Goal: Find specific page/section: Find specific page/section

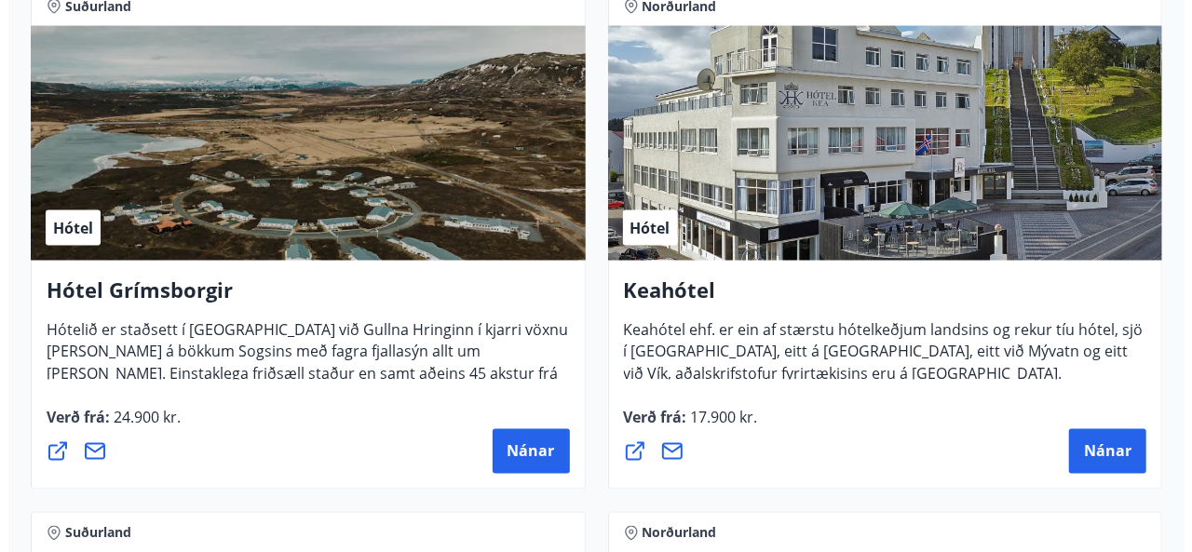
scroll to position [1414, 0]
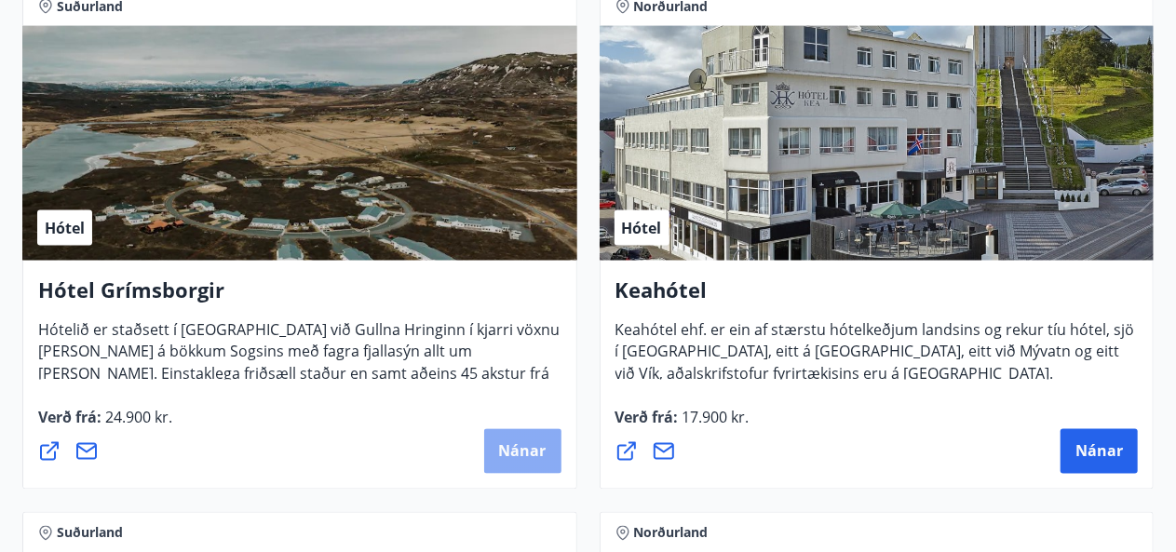
click at [525, 447] on span "Nánar" at bounding box center [523, 452] width 48 height 20
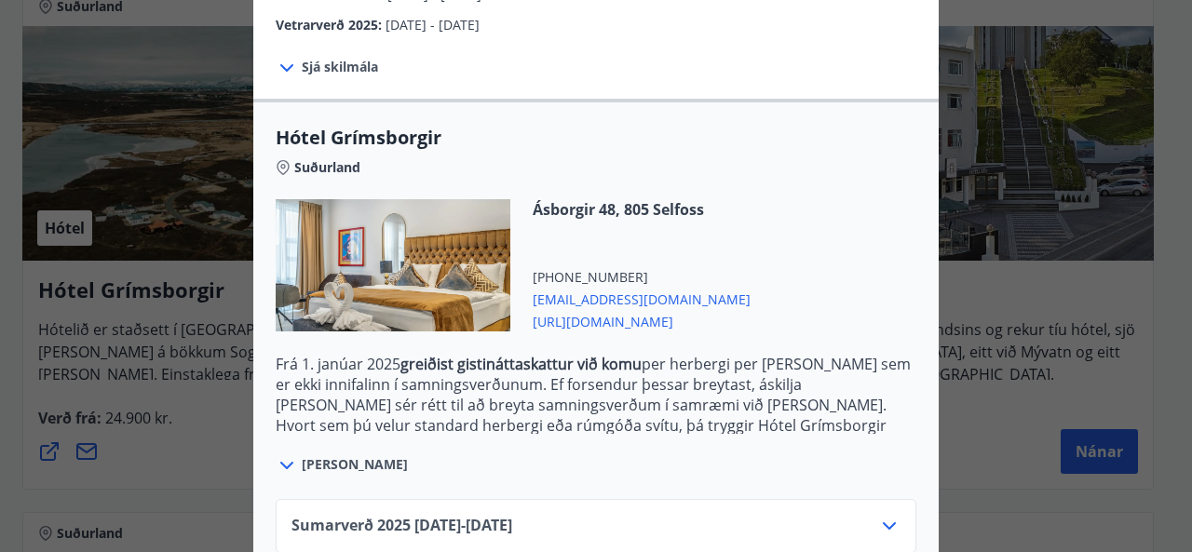
scroll to position [510, 0]
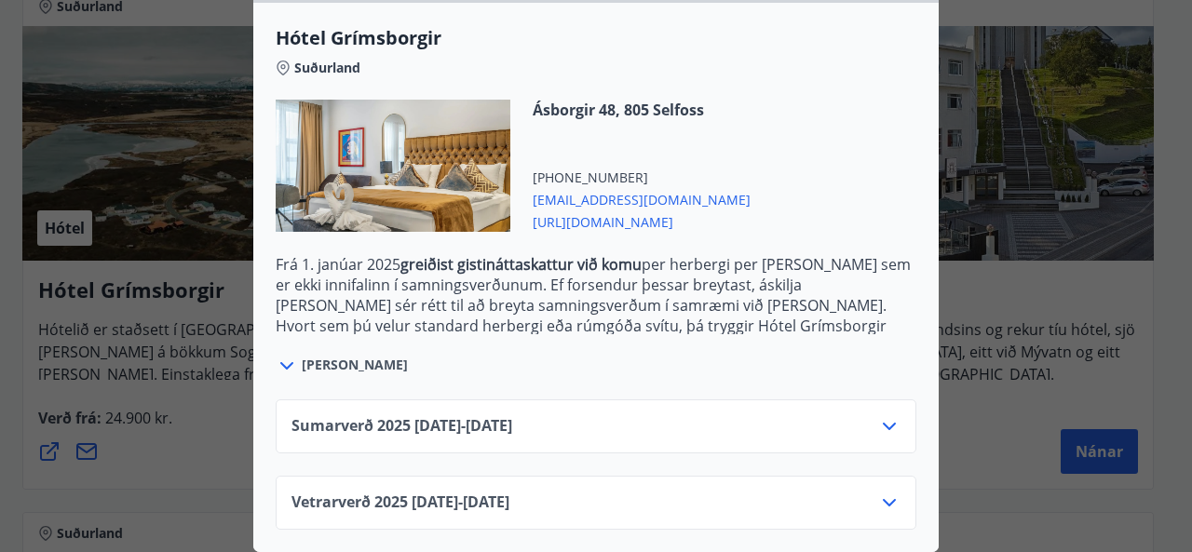
click at [583, 492] on div "Vetrarverð [PHONE_NUMBER][DATE] - [DATE]" at bounding box center [596, 510] width 609 height 37
click at [885, 499] on icon at bounding box center [889, 502] width 13 height 7
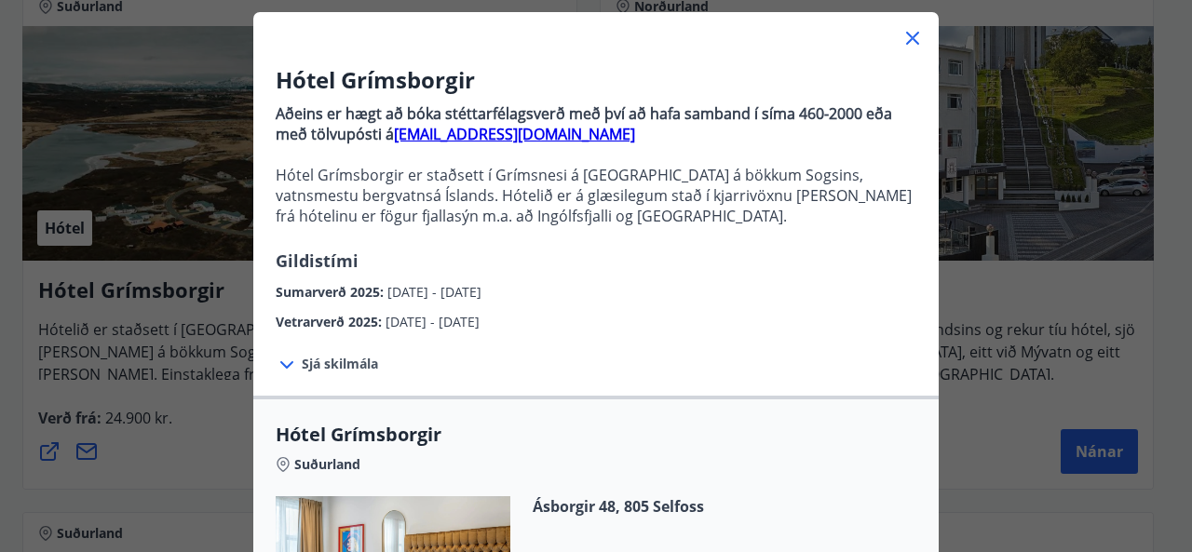
scroll to position [96, 0]
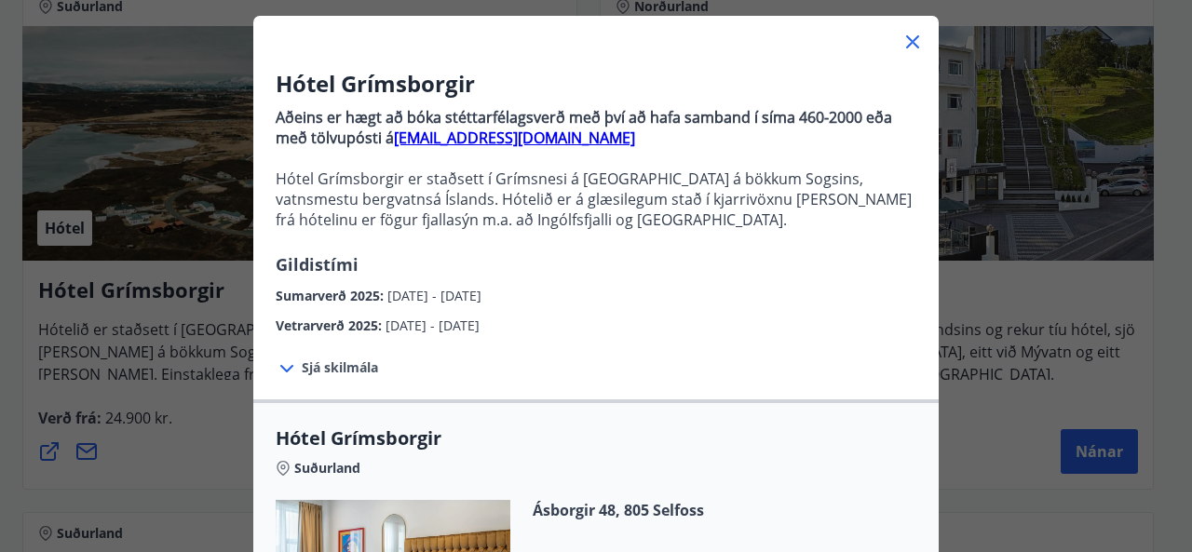
click at [902, 40] on icon at bounding box center [913, 42] width 22 height 22
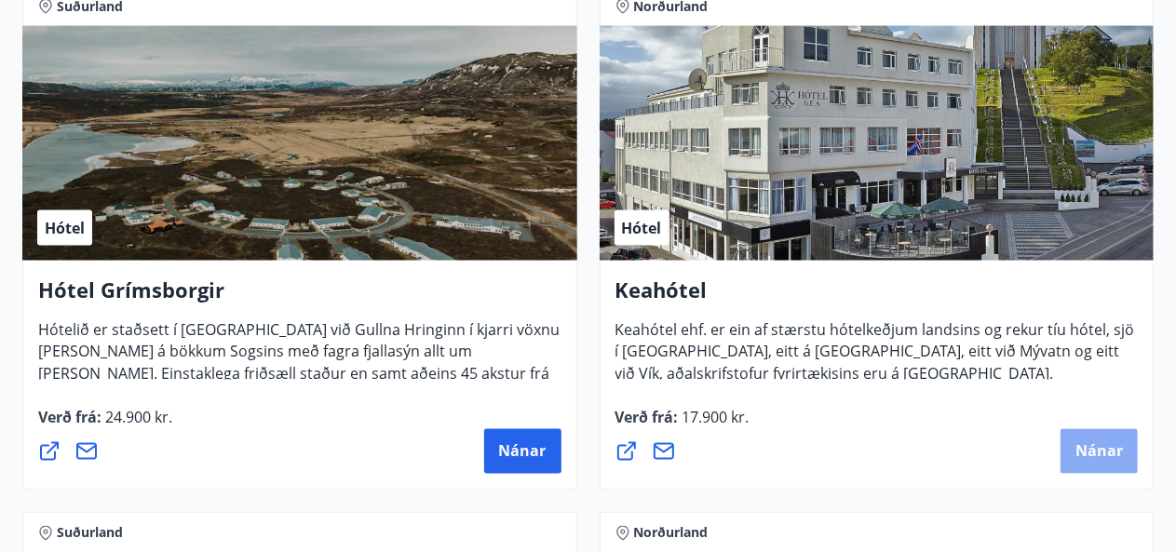
click at [1073, 442] on button "Nánar" at bounding box center [1099, 451] width 77 height 45
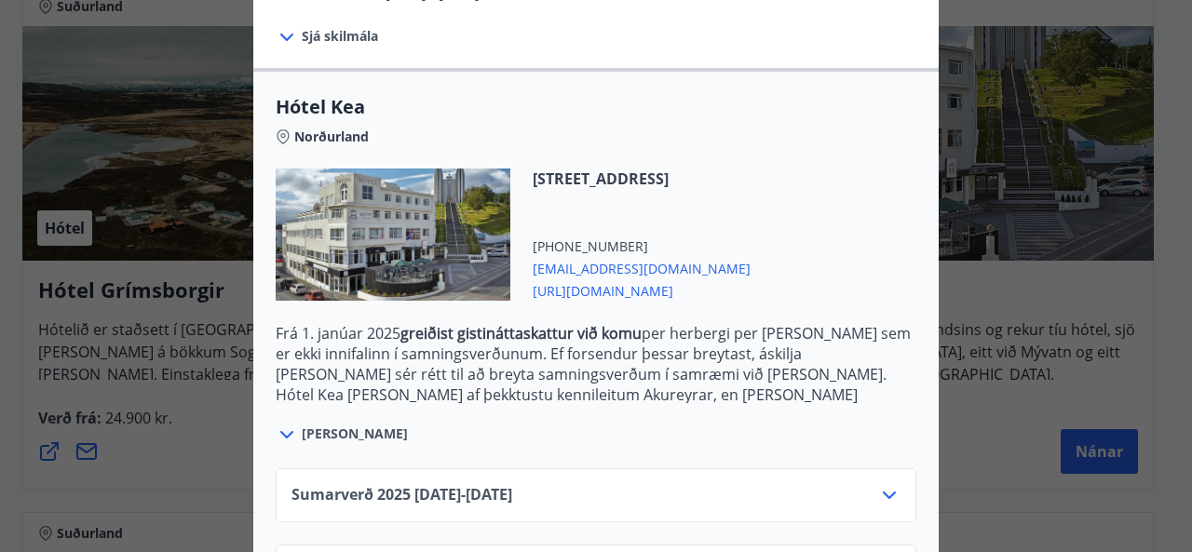
scroll to position [510, 0]
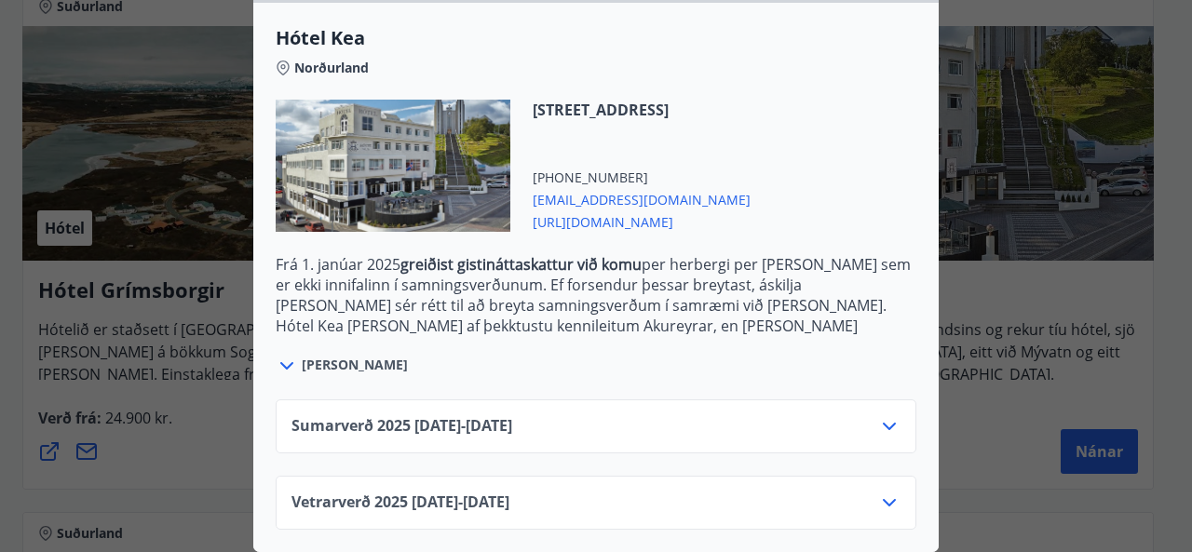
click at [627, 495] on div "Vetrarverð [PHONE_NUMBER][DATE] - [DATE]" at bounding box center [596, 510] width 609 height 37
click at [884, 417] on icon at bounding box center [889, 426] width 22 height 22
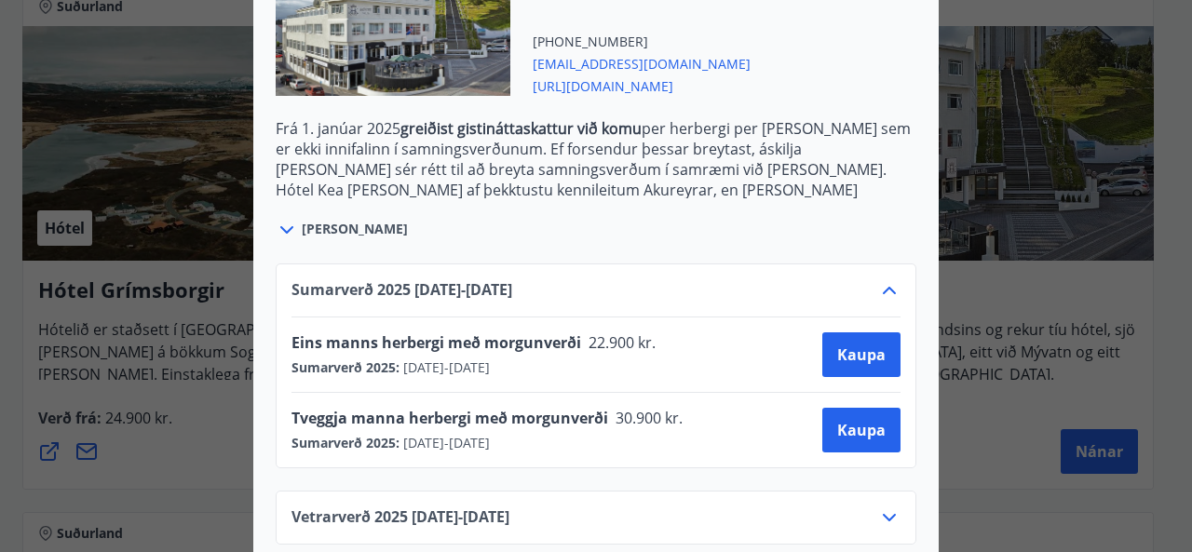
scroll to position [634, 0]
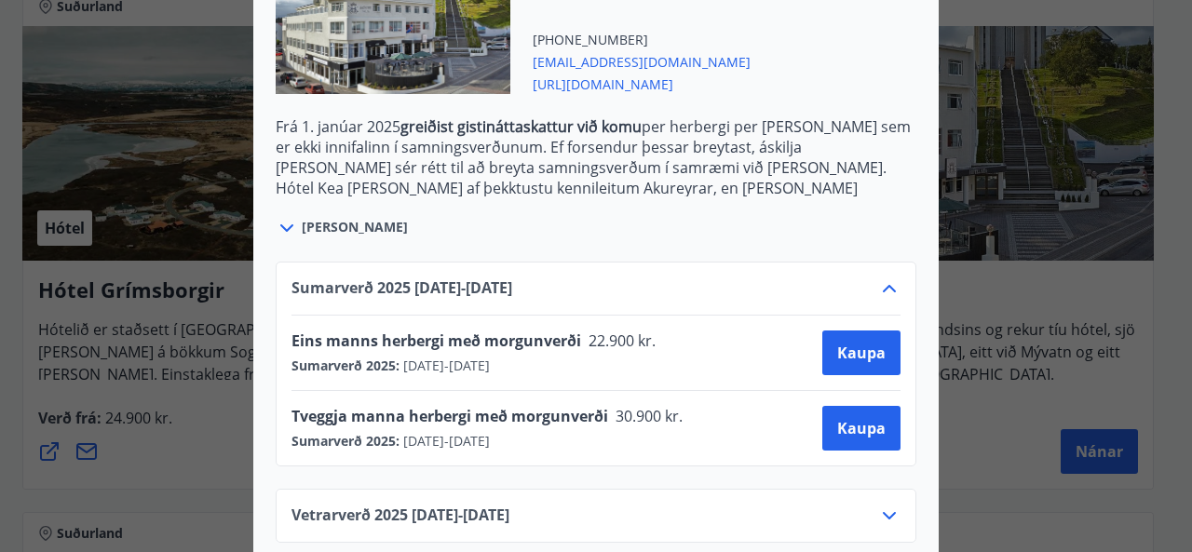
click at [883, 289] on icon at bounding box center [889, 288] width 13 height 7
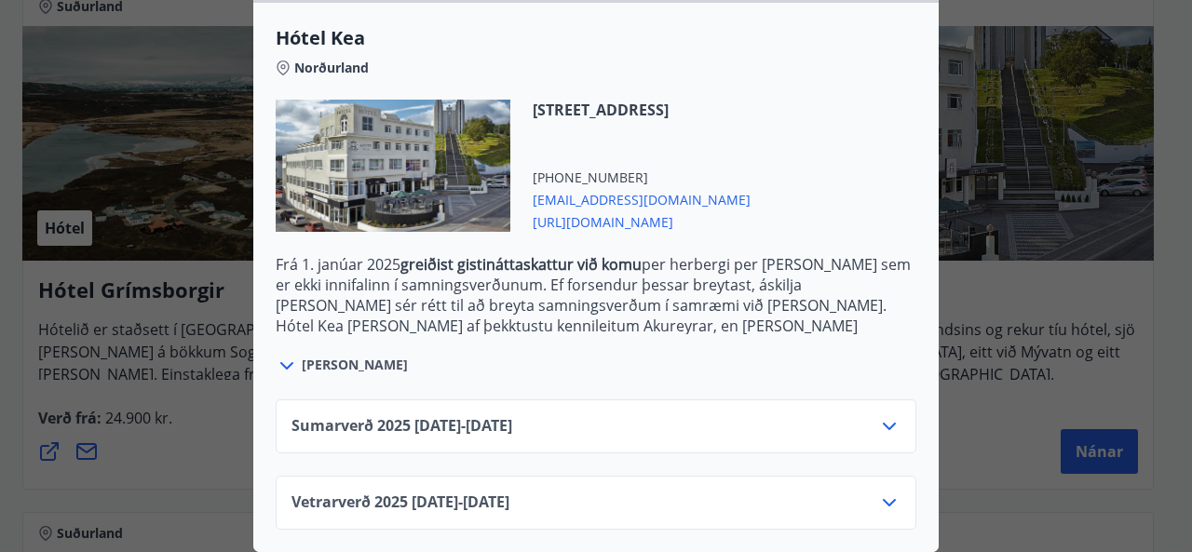
scroll to position [510, 0]
click at [890, 492] on icon at bounding box center [889, 503] width 22 height 22
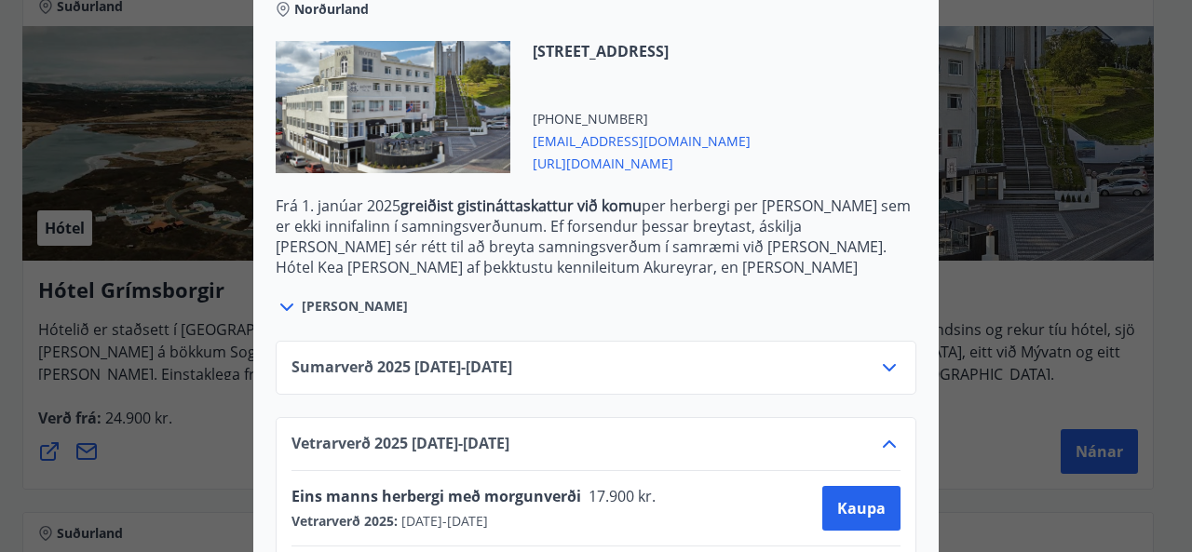
scroll to position [660, 0]
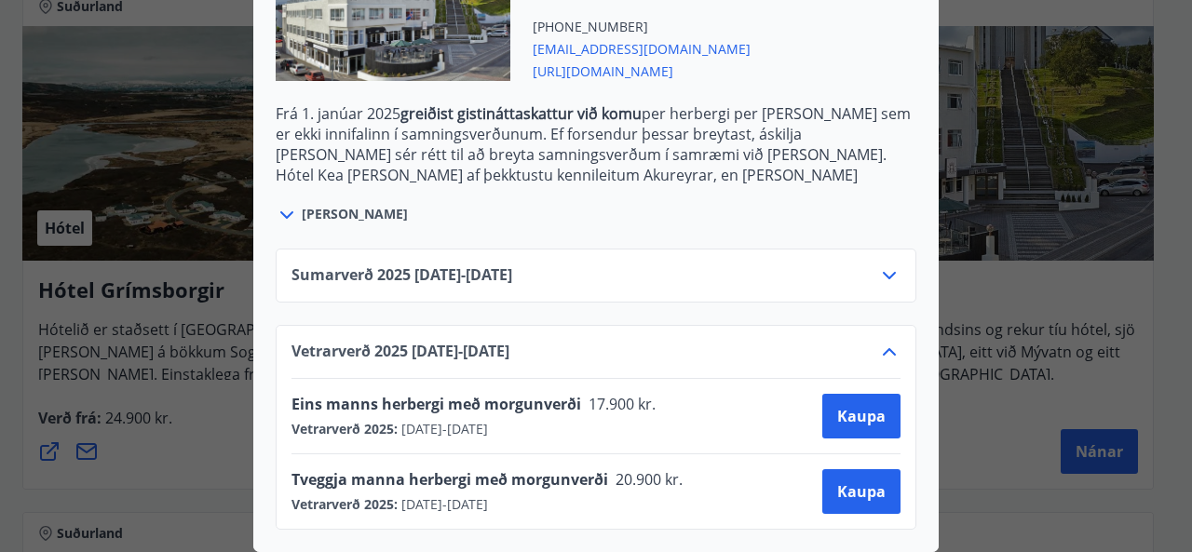
click at [880, 344] on icon at bounding box center [889, 352] width 22 height 22
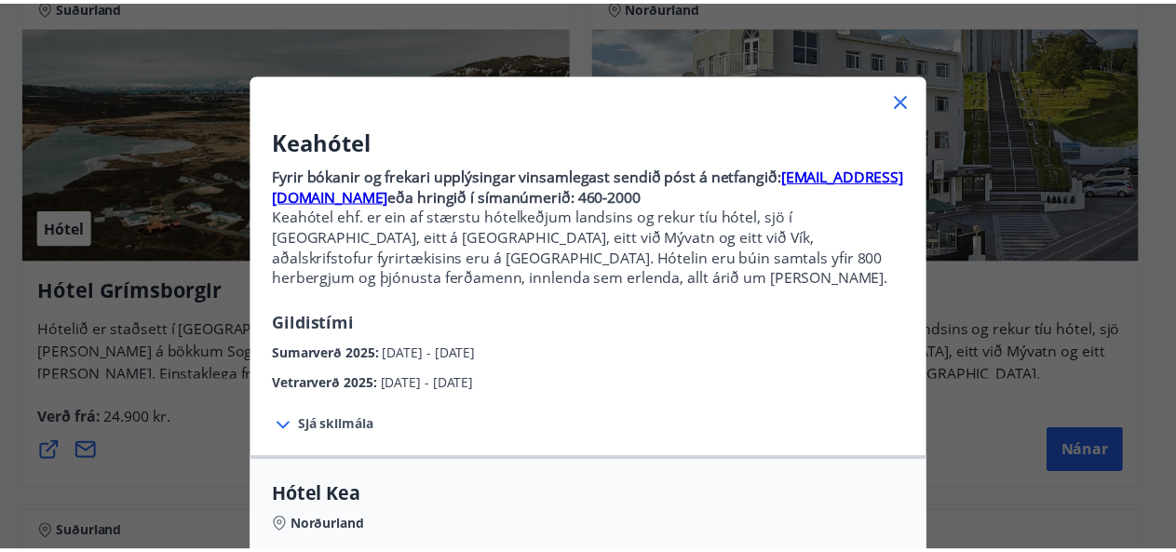
scroll to position [35, 0]
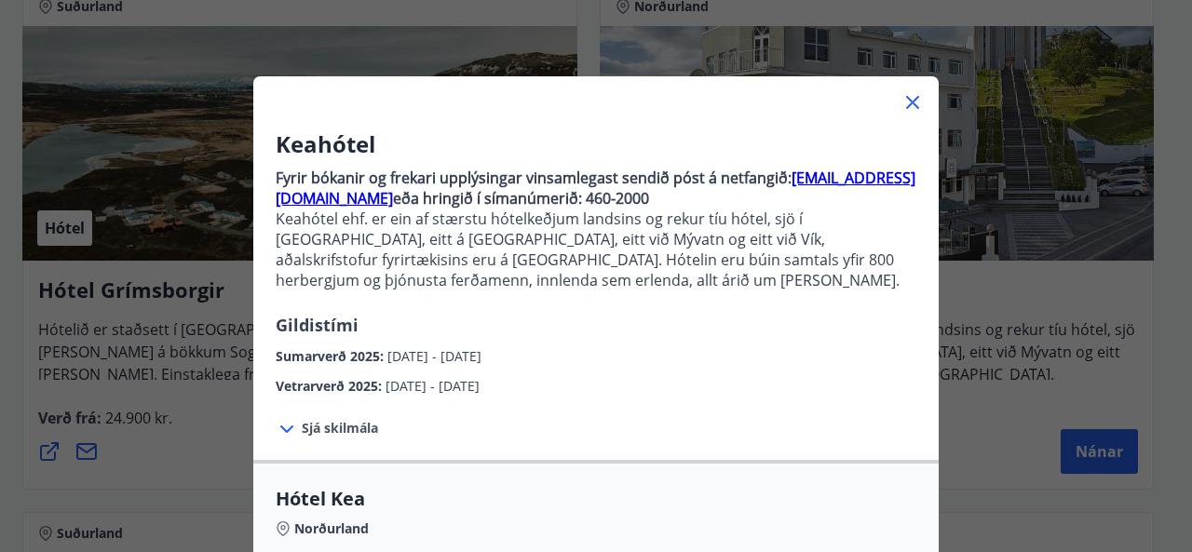
click at [907, 107] on icon at bounding box center [913, 102] width 22 height 22
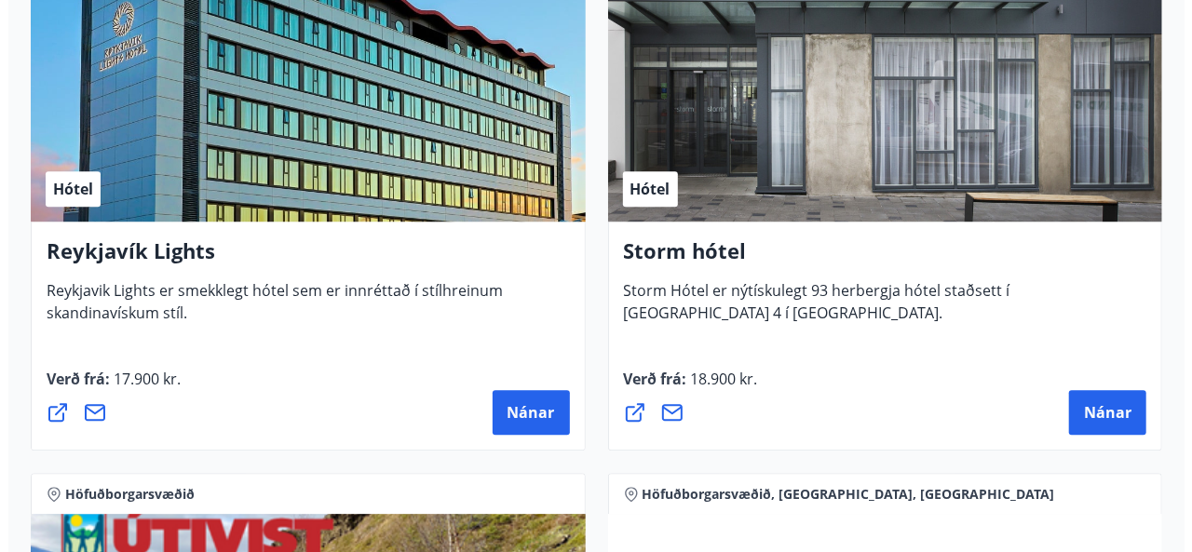
scroll to position [2511, 0]
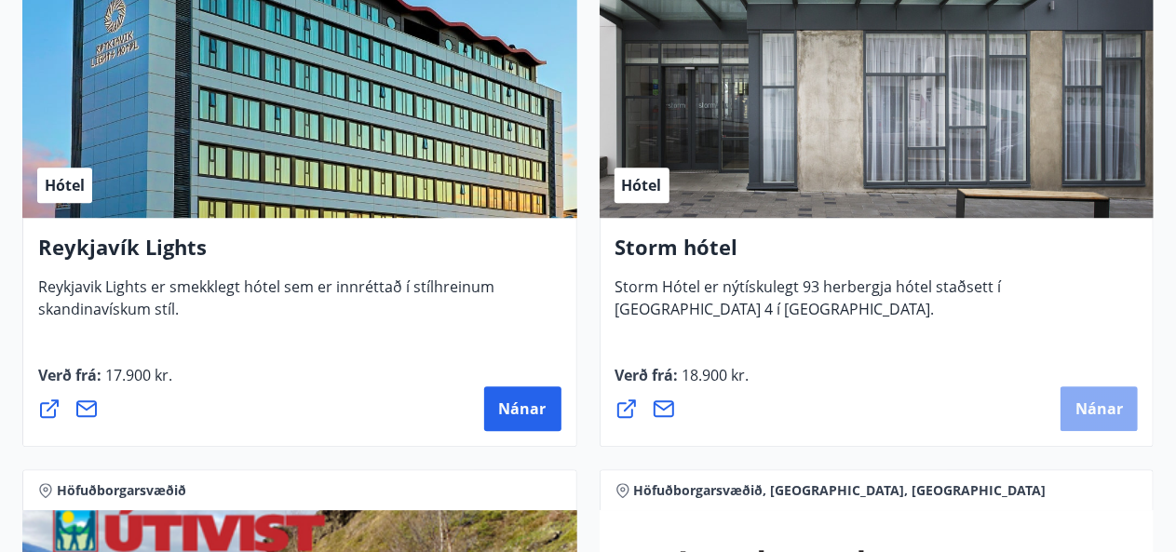
click at [1097, 414] on span "Nánar" at bounding box center [1100, 409] width 48 height 20
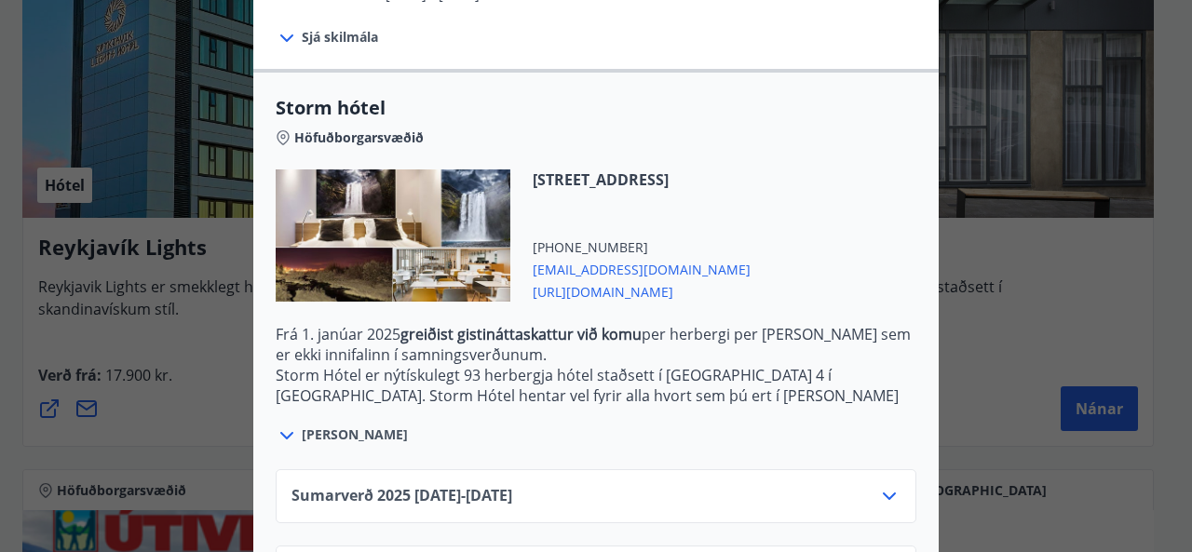
scroll to position [490, 0]
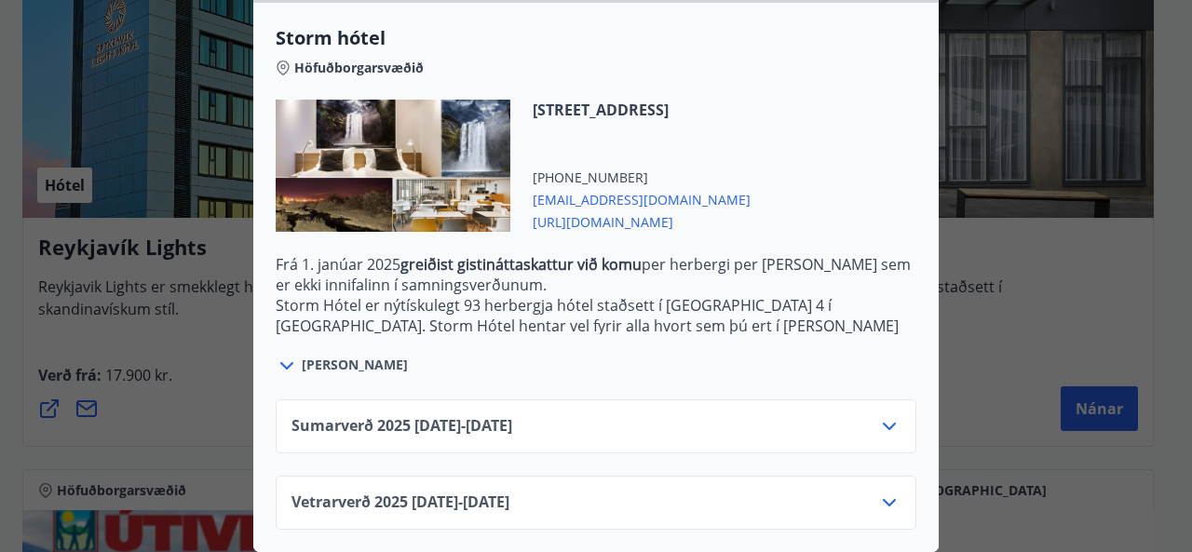
click at [885, 492] on icon at bounding box center [889, 503] width 22 height 22
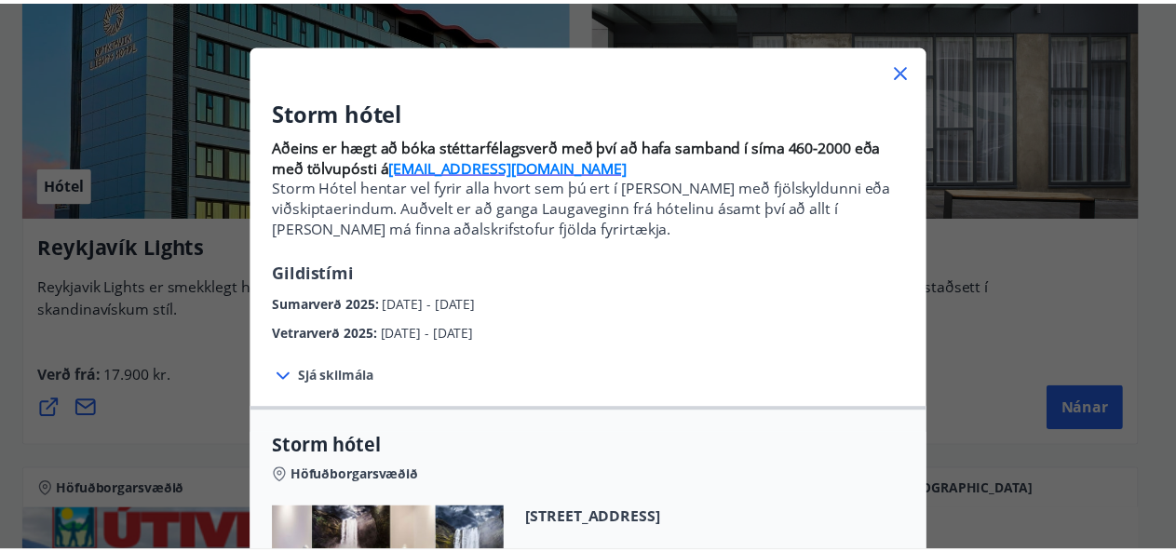
scroll to position [0, 0]
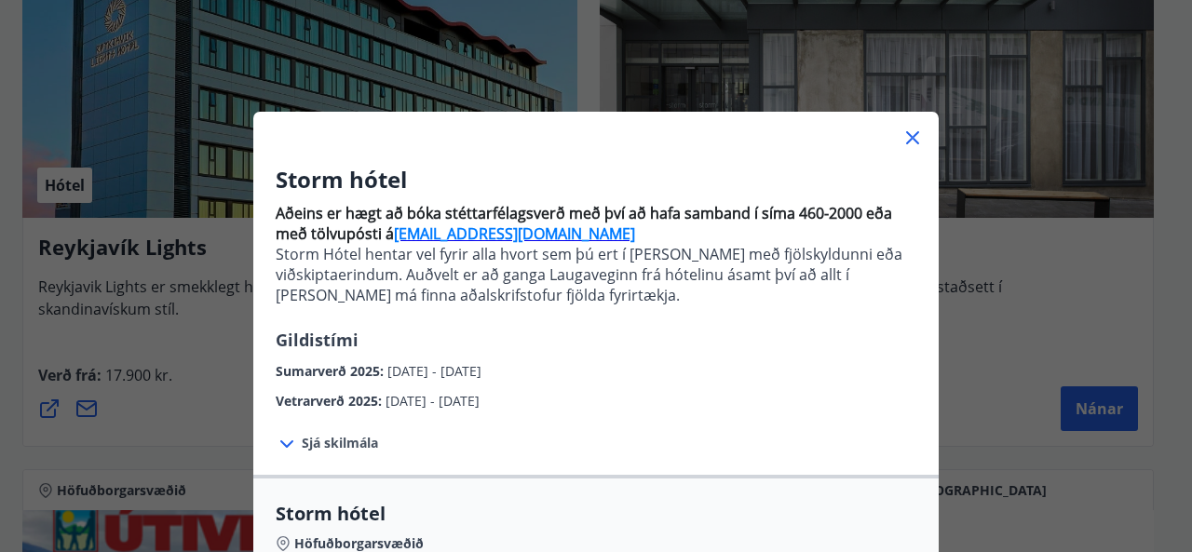
click at [906, 140] on icon at bounding box center [912, 137] width 13 height 13
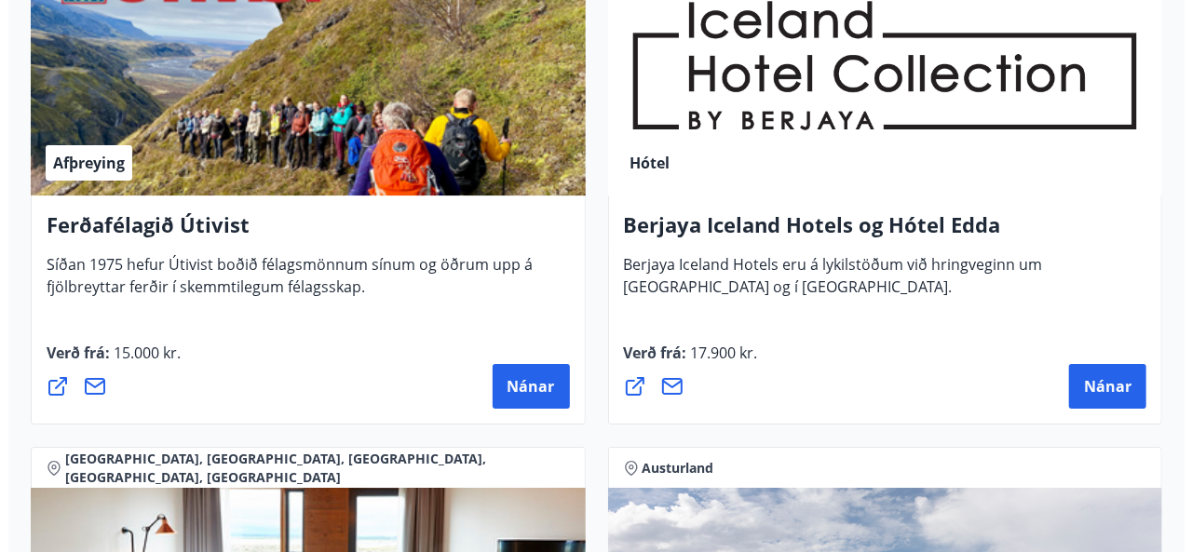
scroll to position [3061, 0]
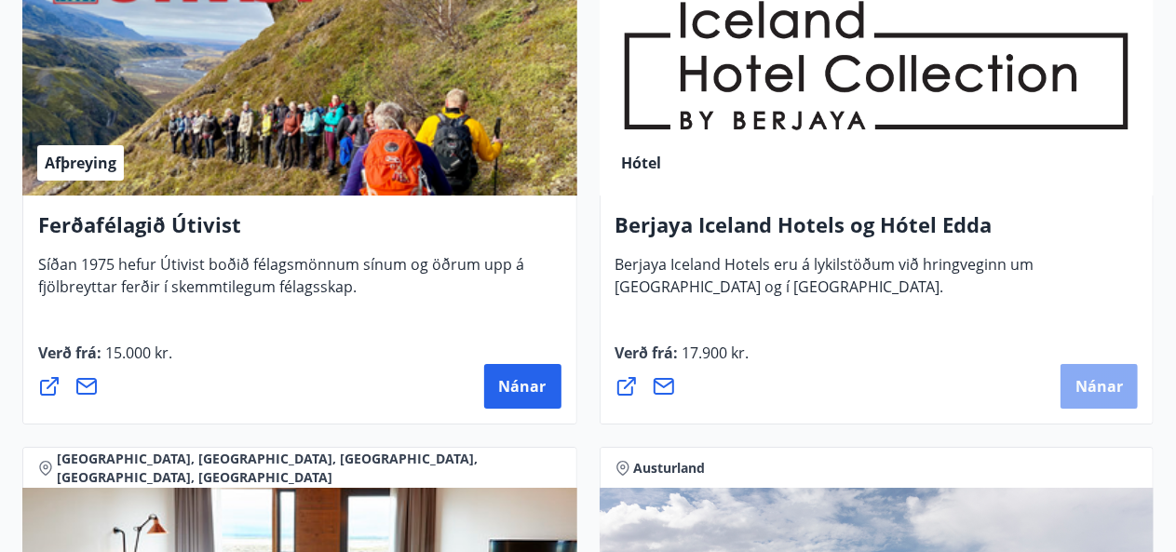
click at [1092, 384] on span "Nánar" at bounding box center [1100, 386] width 48 height 20
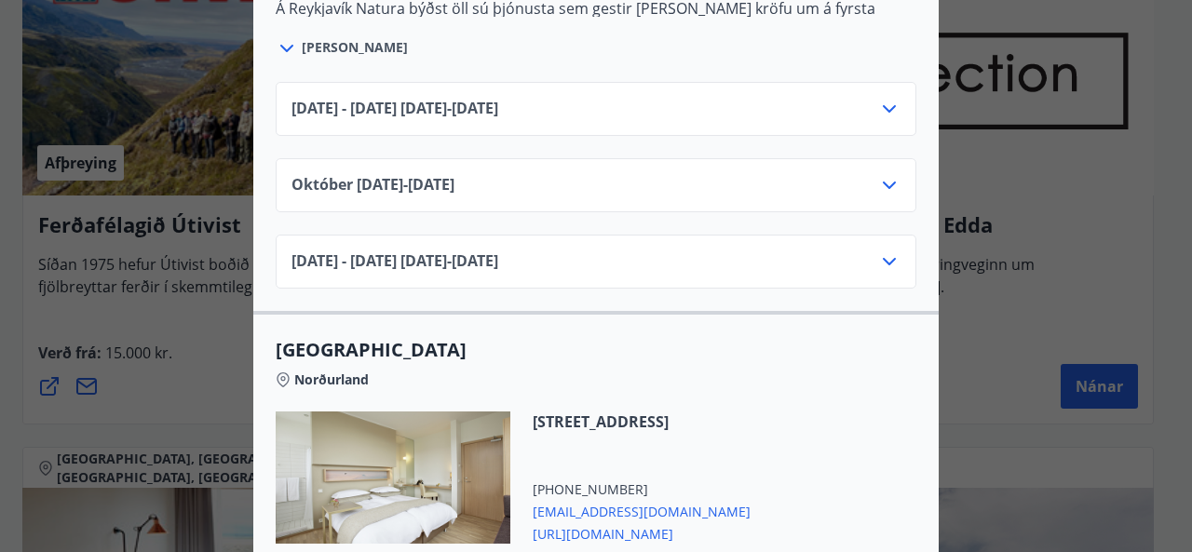
scroll to position [824, 0]
click at [879, 265] on icon at bounding box center [889, 261] width 22 height 22
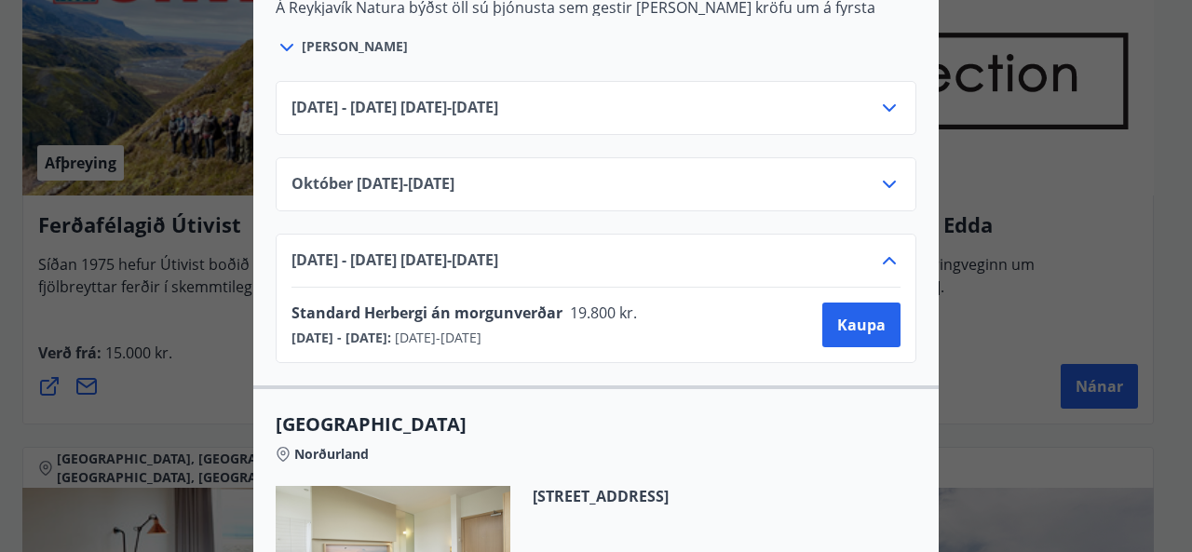
click at [879, 265] on icon at bounding box center [889, 261] width 22 height 22
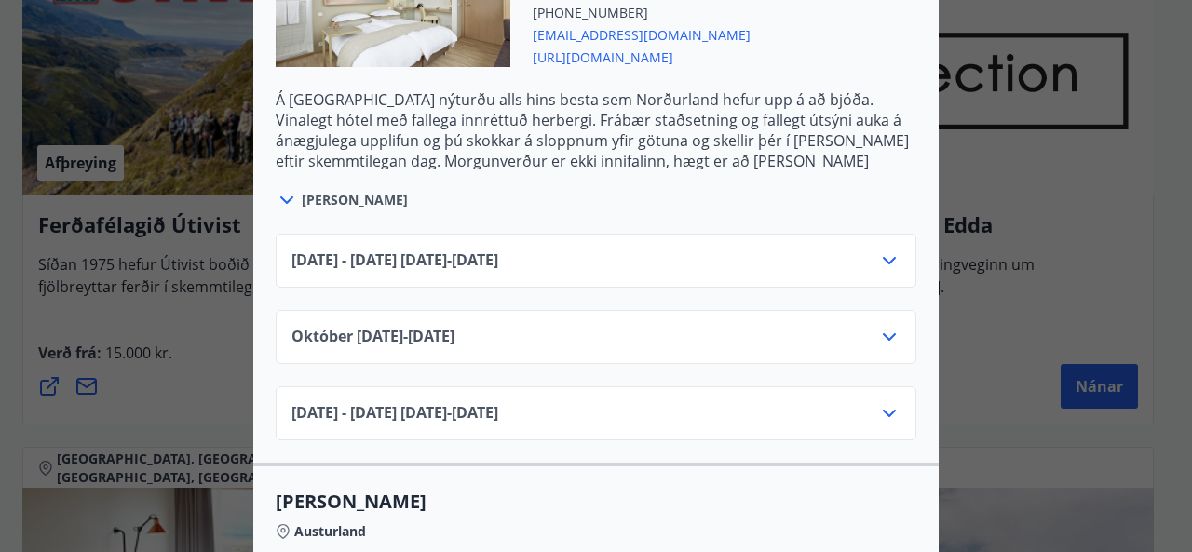
scroll to position [1398, 0]
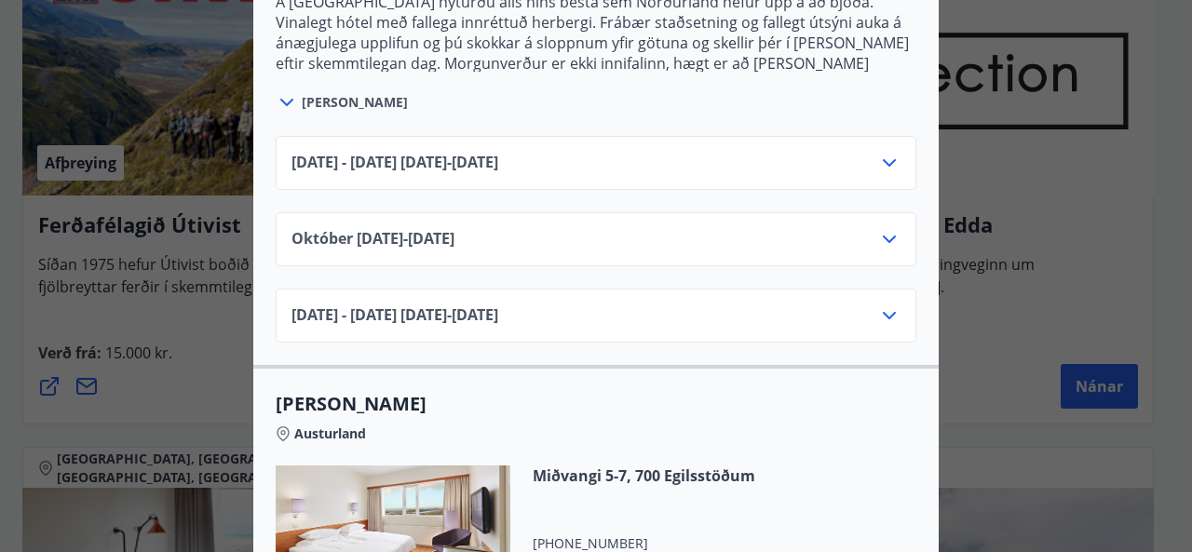
click at [879, 306] on icon at bounding box center [889, 316] width 22 height 22
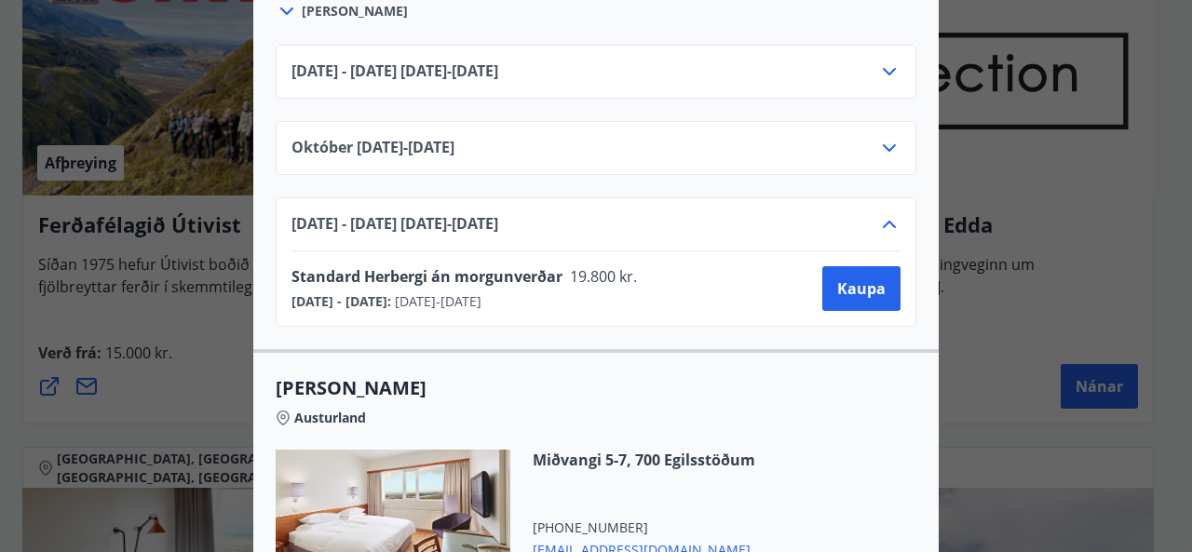
scroll to position [1445, 0]
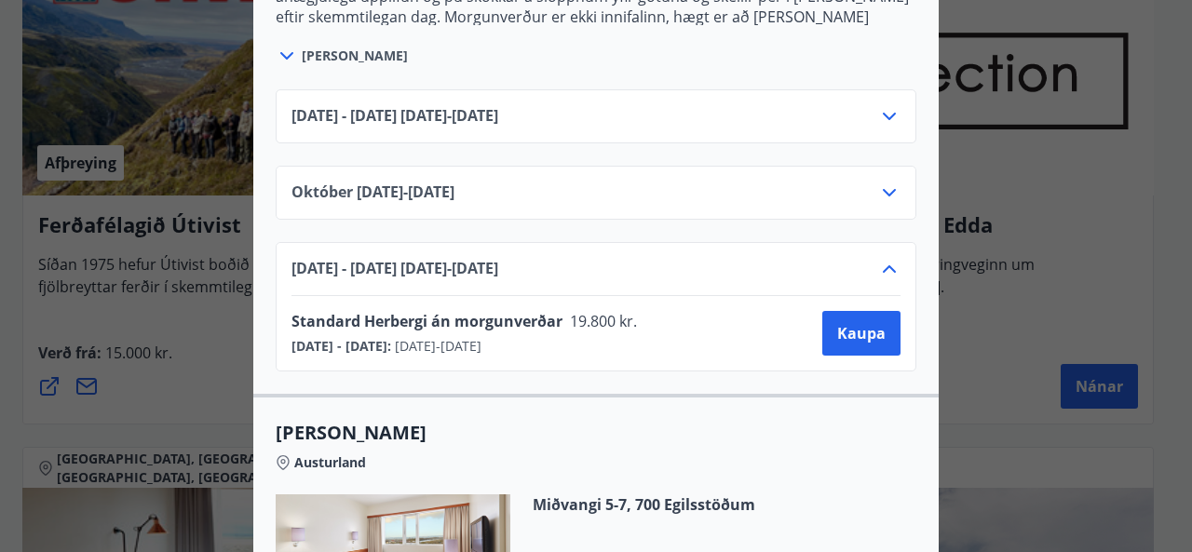
click at [882, 262] on icon at bounding box center [889, 269] width 22 height 22
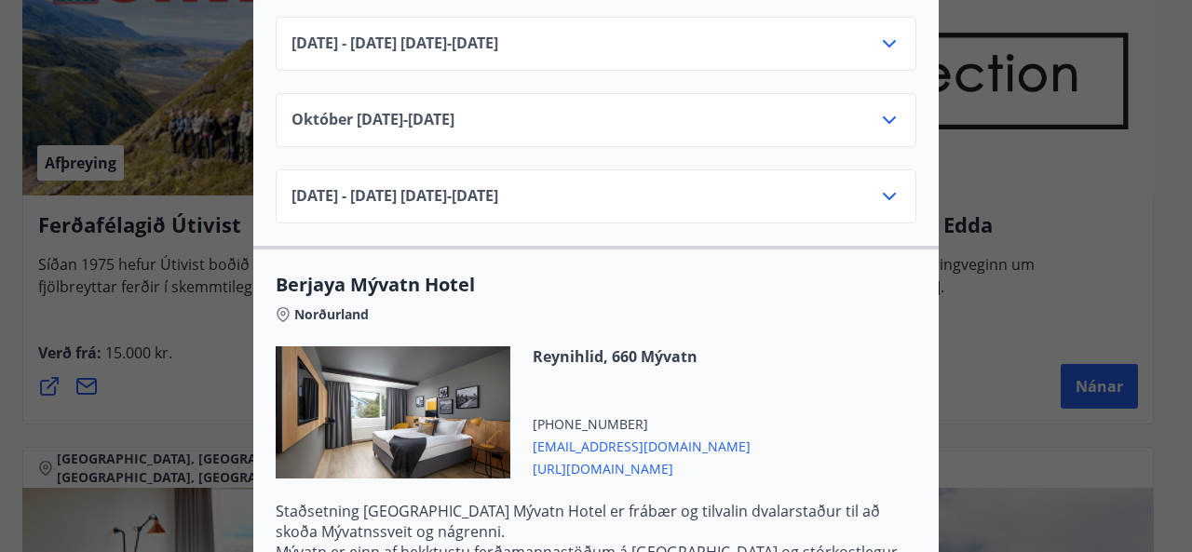
scroll to position [2105, 0]
click at [883, 39] on icon at bounding box center [889, 42] width 13 height 7
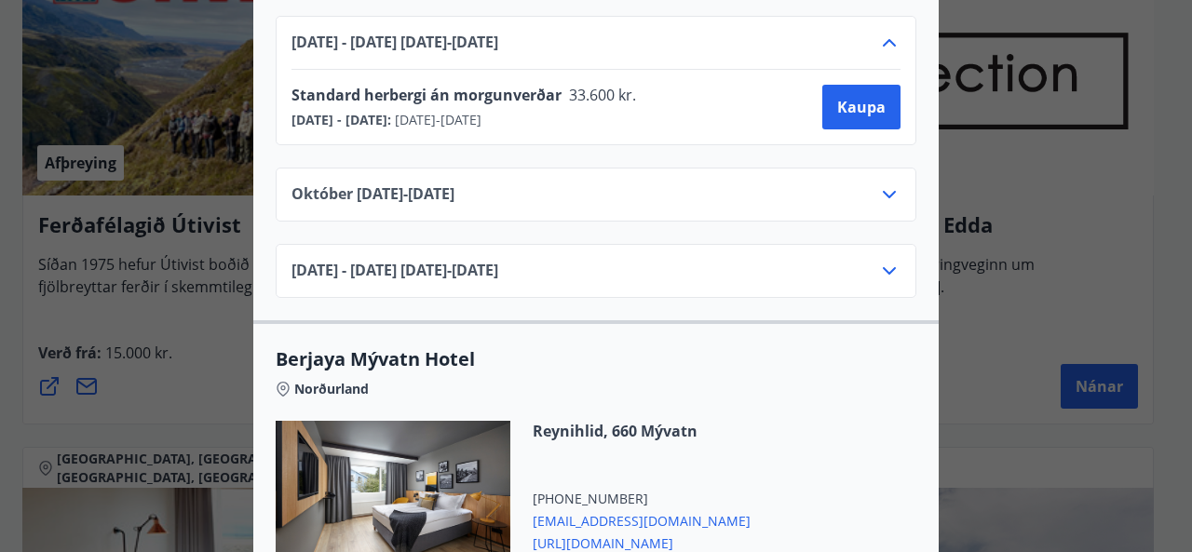
click at [880, 39] on icon at bounding box center [889, 43] width 22 height 22
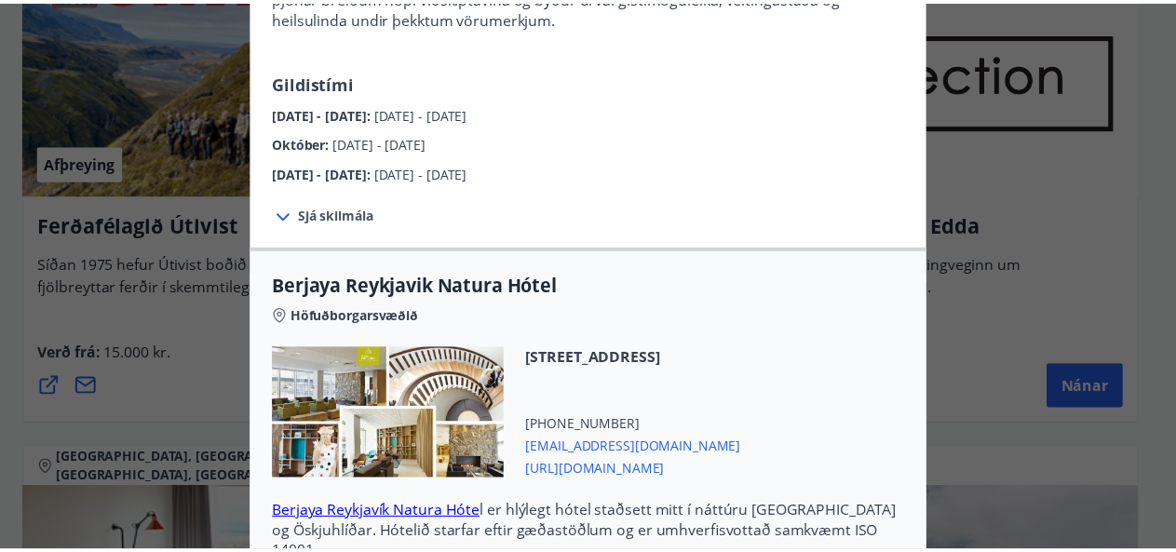
scroll to position [0, 0]
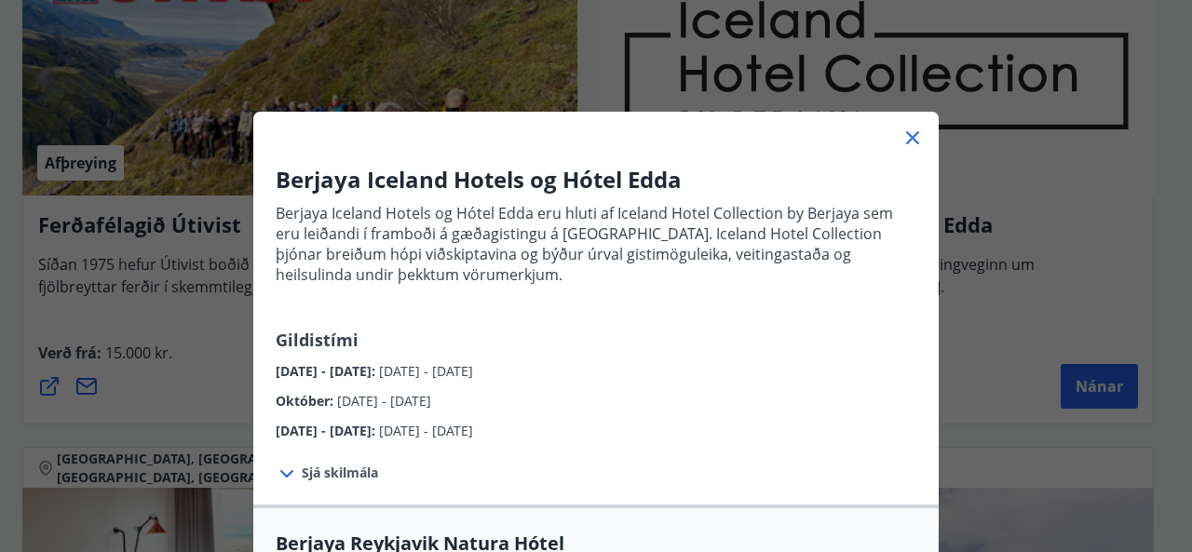
click at [909, 137] on icon at bounding box center [913, 138] width 22 height 22
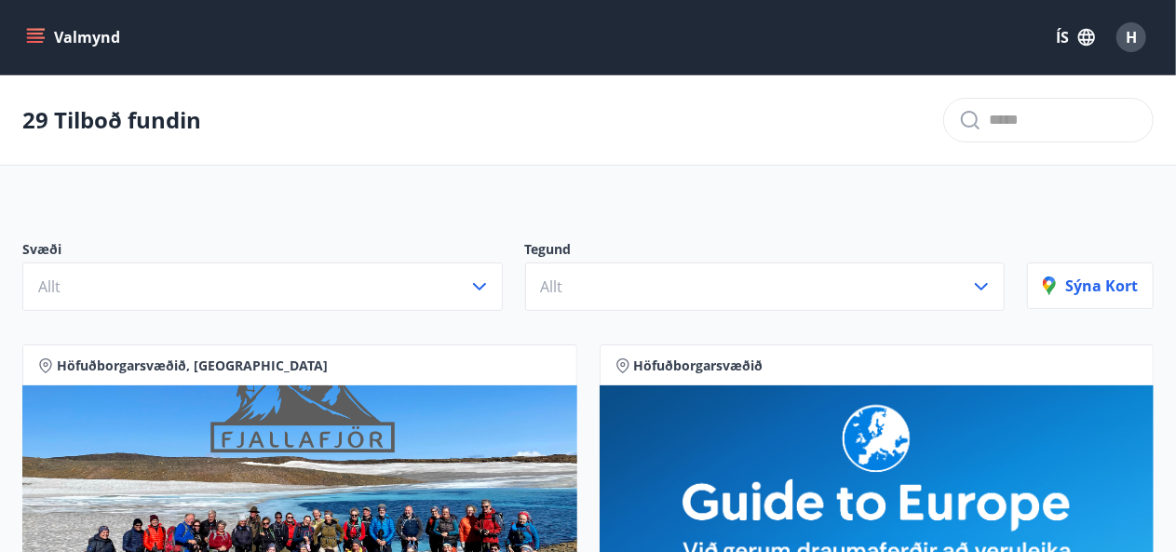
click at [35, 50] on button "Valmynd" at bounding box center [74, 37] width 105 height 34
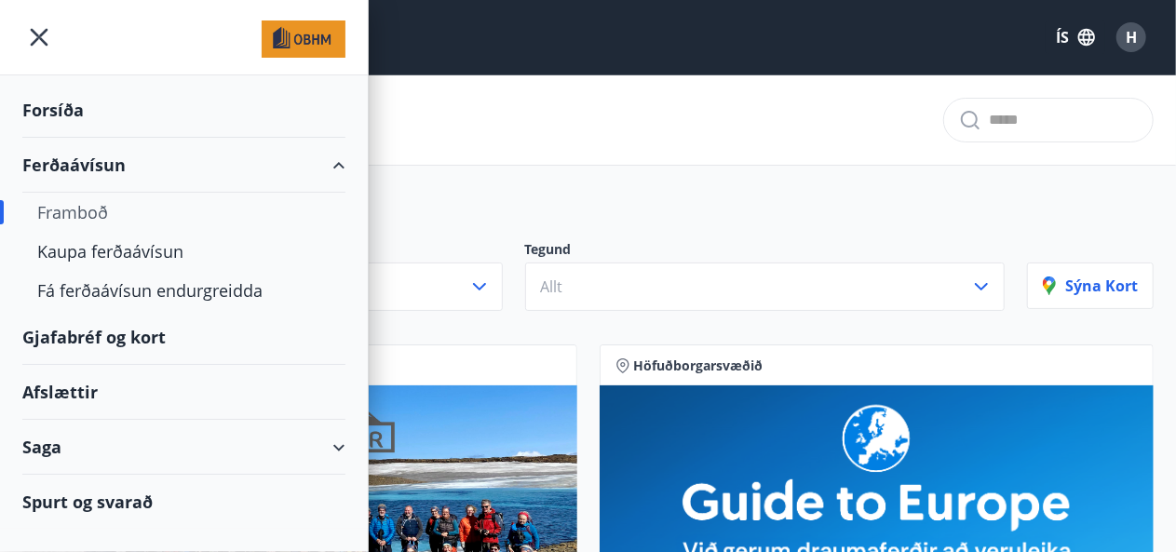
click at [61, 115] on div "Forsíða" at bounding box center [183, 110] width 323 height 55
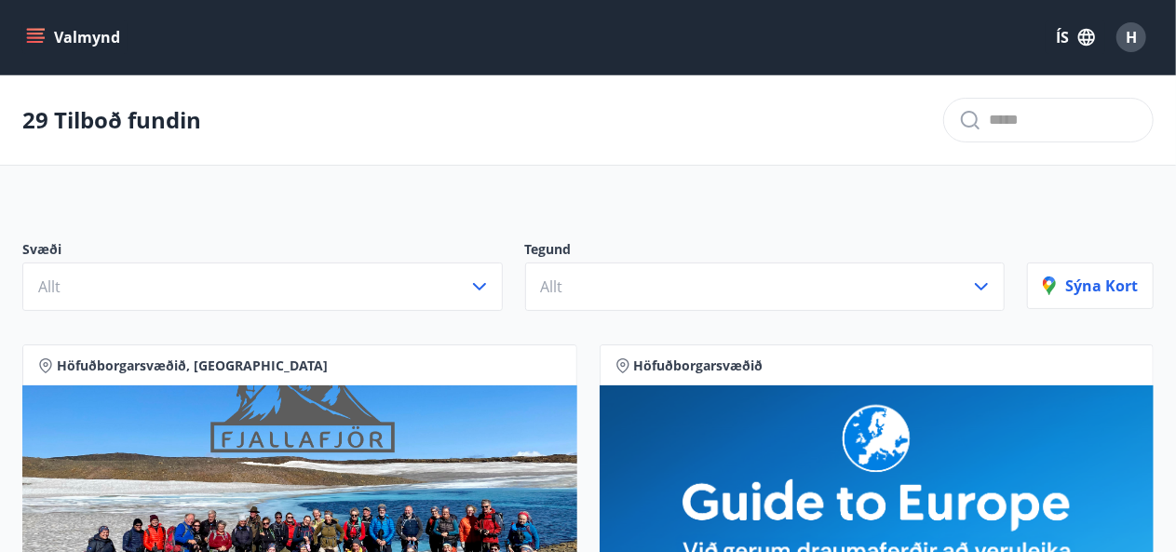
click at [36, 32] on icon "menu" at bounding box center [35, 37] width 19 height 19
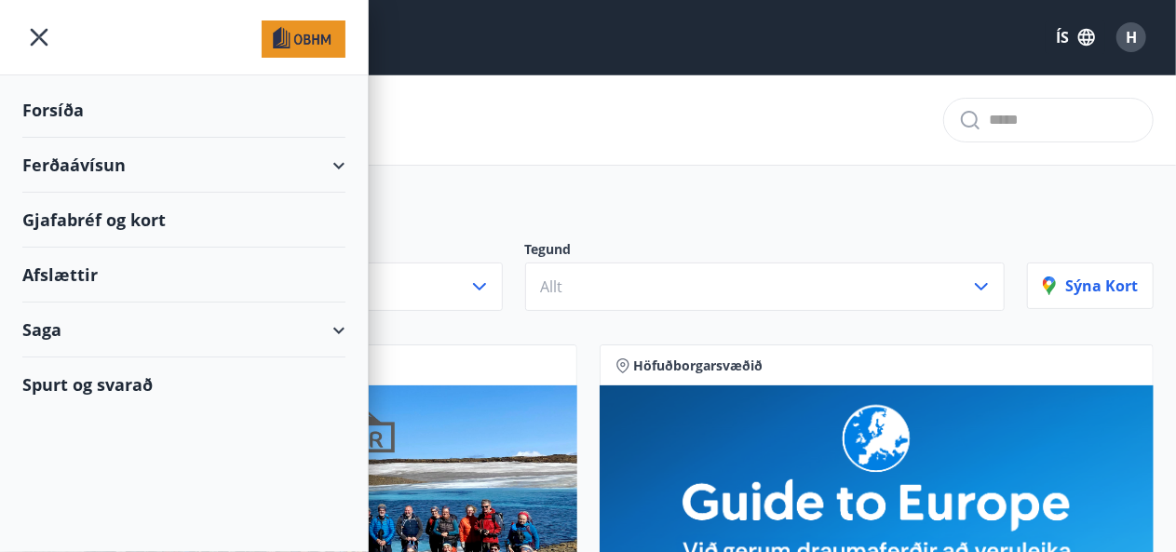
click at [107, 219] on div "Gjafabréf og kort" at bounding box center [183, 220] width 323 height 55
